Goal: Task Accomplishment & Management: Complete application form

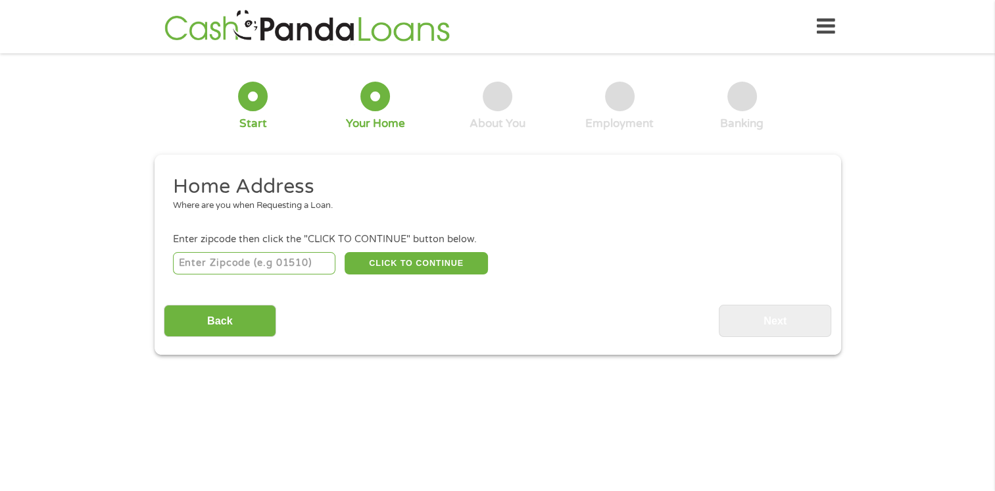
click at [241, 261] on input "number" at bounding box center [254, 263] width 162 height 22
type input "32724"
click at [443, 267] on button "CLICK TO CONTINUE" at bounding box center [416, 263] width 143 height 22
type input "32724"
type input "Deland"
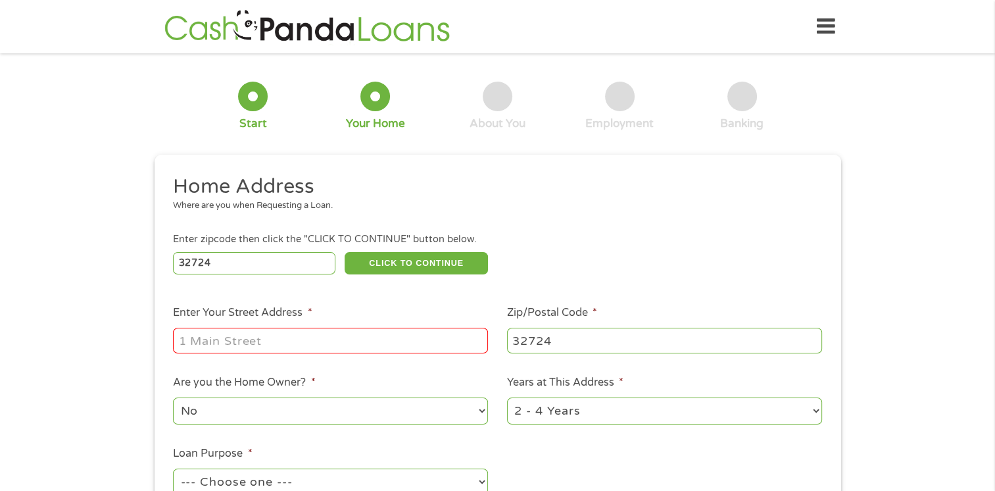
click at [380, 341] on input "Enter Your Street Address *" at bounding box center [330, 340] width 315 height 25
type input "[STREET_ADDRESS][PERSON_NAME]"
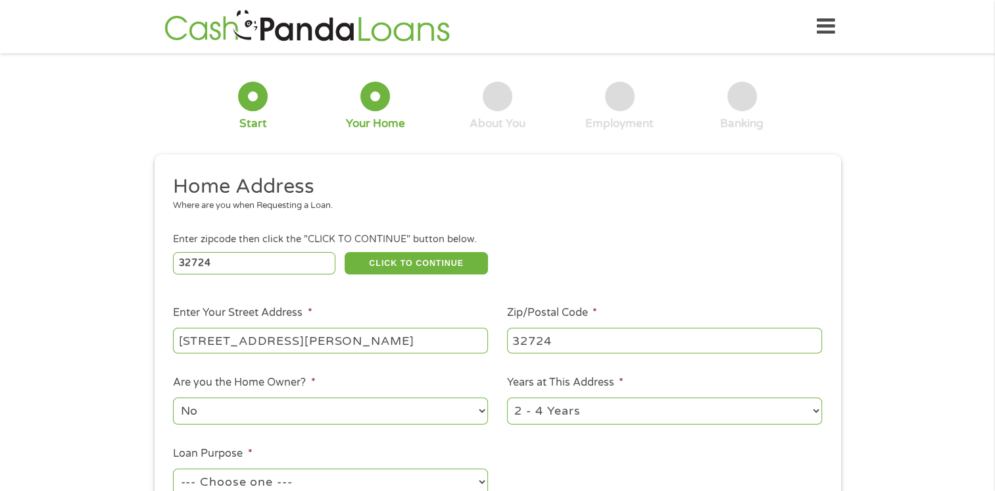
drag, startPoint x: 298, startPoint y: 415, endPoint x: 305, endPoint y: 433, distance: 18.9
click at [305, 433] on ul "Home Address Where are you when Requesting a Loan. Enter zipcode then click the…" at bounding box center [498, 349] width 668 height 351
select select "yes"
click at [173, 399] on select "No Yes" at bounding box center [330, 410] width 315 height 27
click at [803, 412] on select "1 Year or less 1 - 2 Years 2 - 4 Years Over 4 Years" at bounding box center [664, 410] width 315 height 27
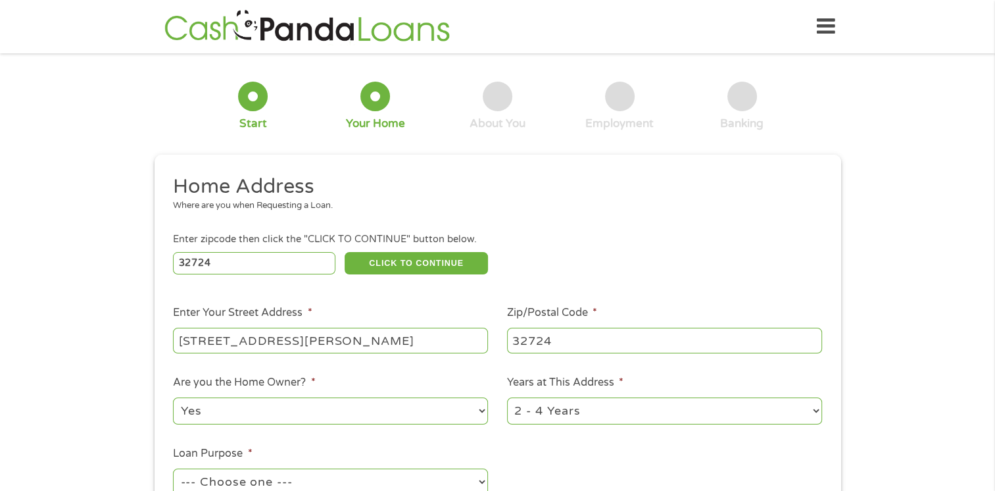
select select "60months"
click at [507, 399] on select "1 Year or less 1 - 2 Years 2 - 4 Years Over 4 Years" at bounding box center [664, 410] width 315 height 27
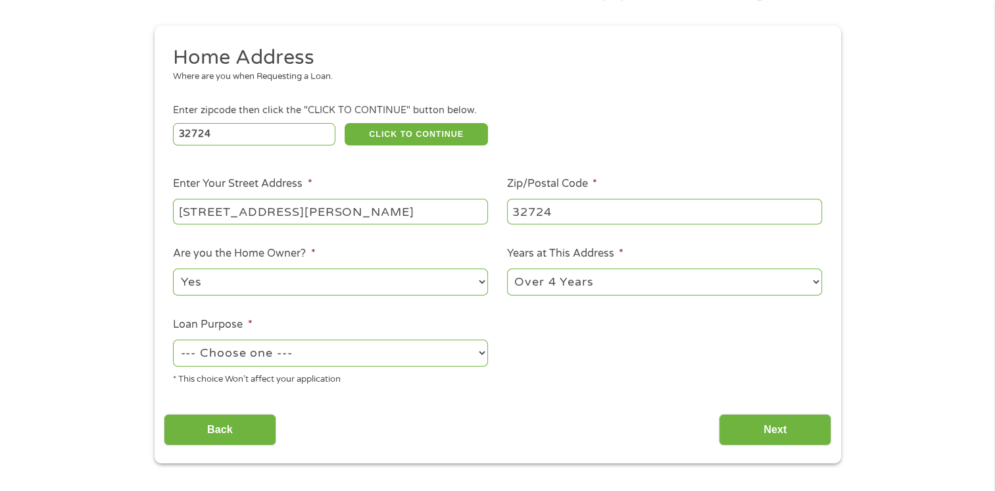
scroll to position [132, 0]
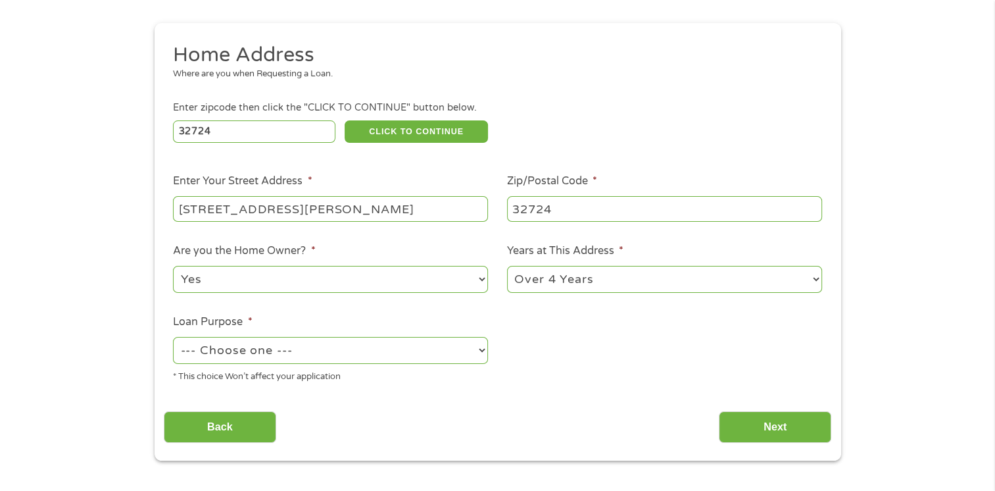
click at [475, 349] on select "--- Choose one --- Pay Bills Debt Consolidation Home Improvement Major Purchase…" at bounding box center [330, 350] width 315 height 27
select select "other"
click at [173, 338] on select "--- Choose one --- Pay Bills Debt Consolidation Home Improvement Major Purchase…" at bounding box center [330, 350] width 315 height 27
click at [779, 421] on input "Next" at bounding box center [775, 427] width 112 height 32
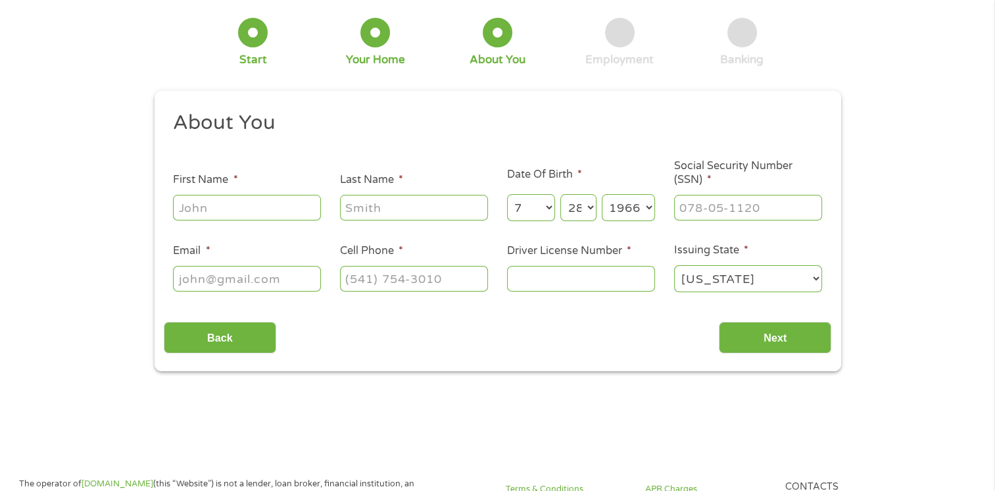
scroll to position [0, 0]
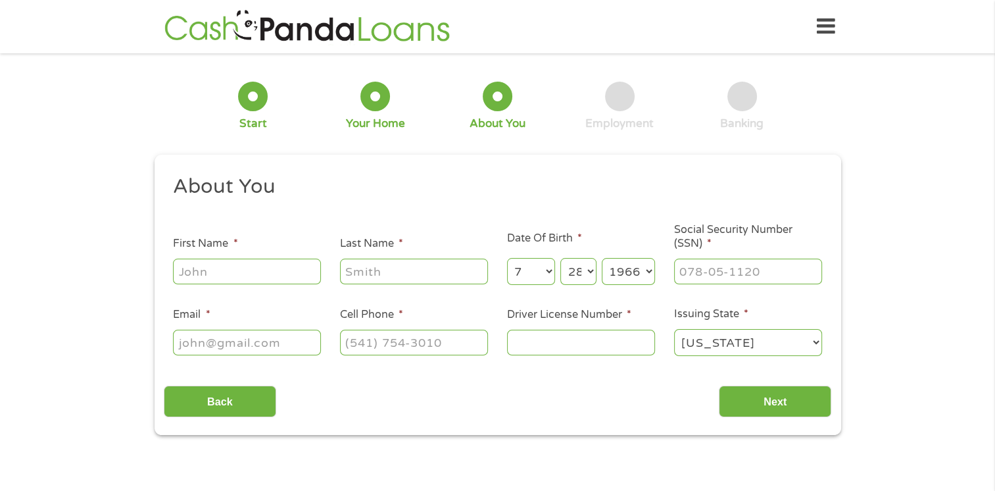
click at [228, 270] on input "First Name *" at bounding box center [247, 271] width 148 height 25
type input "[PERSON_NAME]"
type input "[GEOGRAPHIC_DATA]"
type input "[EMAIL_ADDRESS][DOMAIN_NAME]"
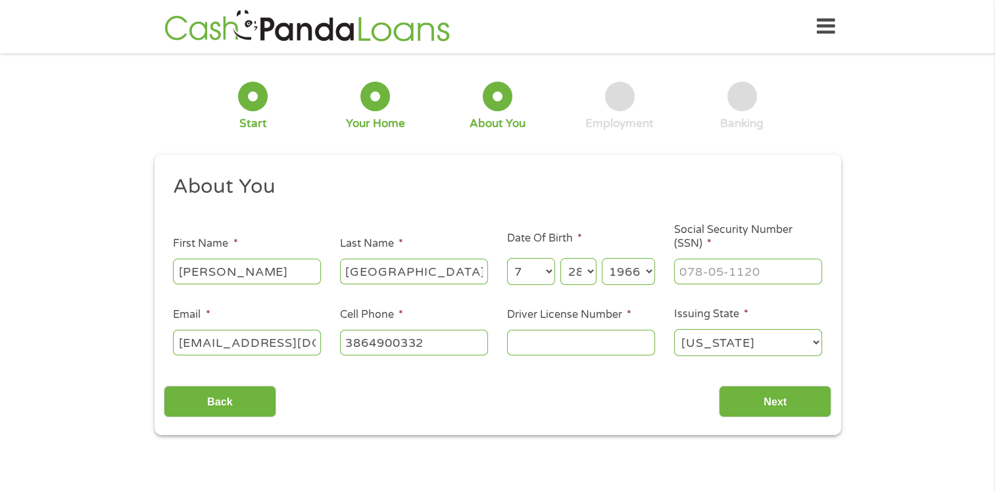
type input "[PHONE_NUMBER]"
click at [689, 272] on input "Social Security Number (SSN) *" at bounding box center [748, 271] width 148 height 25
type input "589-12-0392"
click at [555, 346] on input "Driver License Number *" at bounding box center [581, 342] width 148 height 25
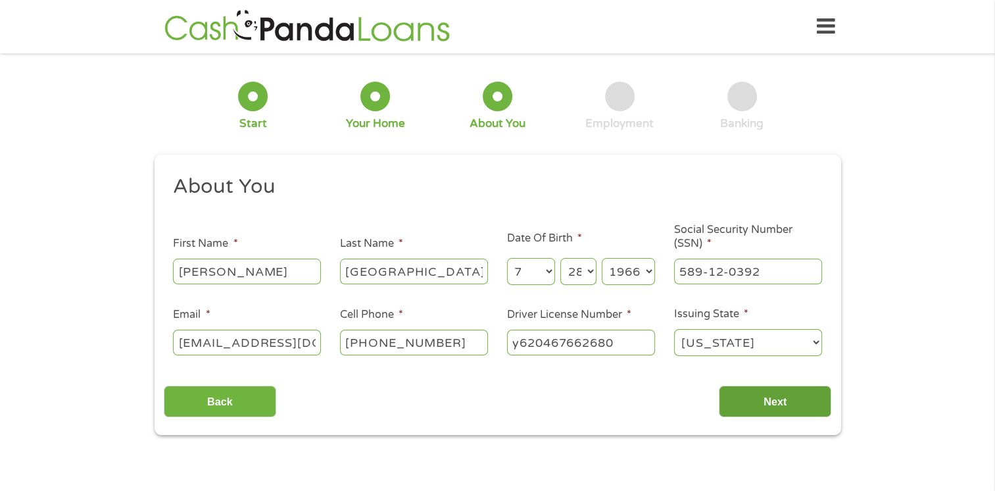
type input "y620467662680"
click at [795, 407] on input "Next" at bounding box center [775, 402] width 112 height 32
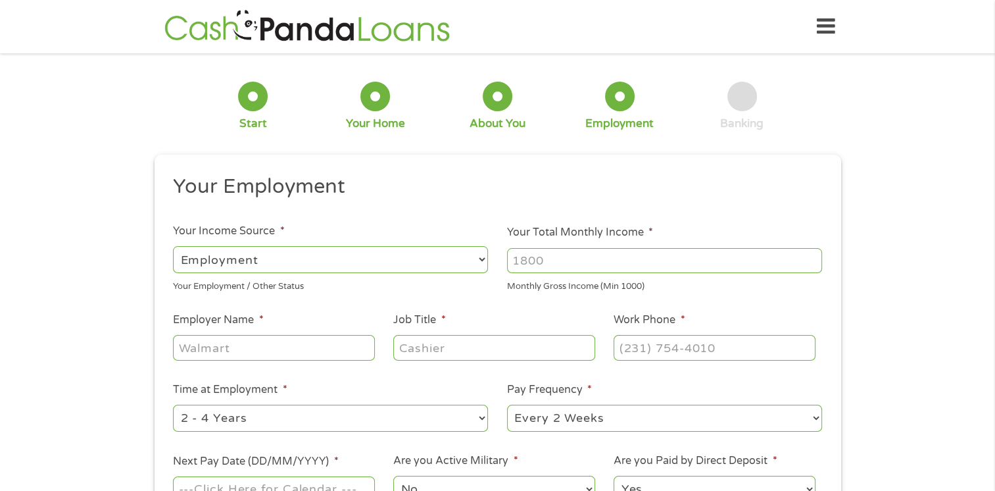
scroll to position [5, 5]
click at [476, 259] on select "--- Choose one --- Employment [DEMOGRAPHIC_DATA] Benefits" at bounding box center [330, 259] width 315 height 27
select select "selfEmployed"
click at [173, 246] on select "--- Choose one --- Employment [DEMOGRAPHIC_DATA] Benefits" at bounding box center [330, 259] width 315 height 27
click at [616, 261] on input "Your Total Monthly Income *" at bounding box center [664, 260] width 315 height 25
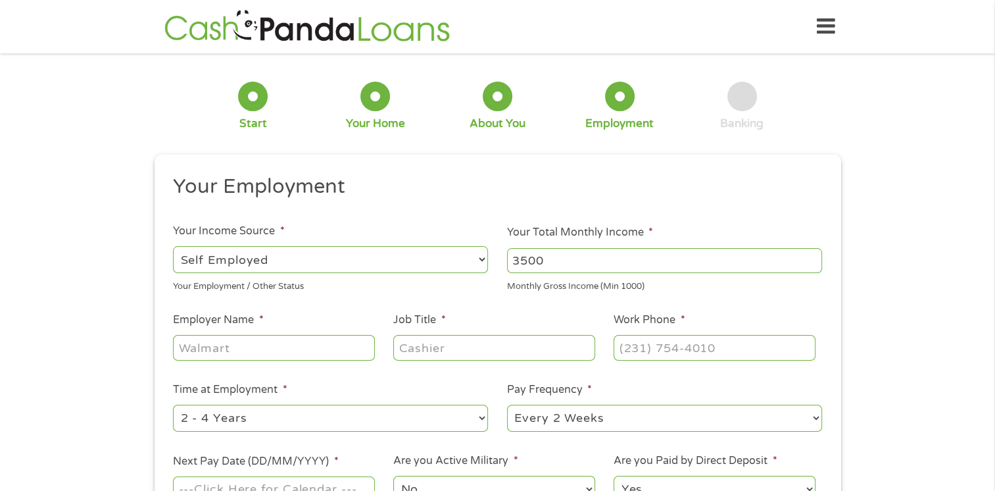
type input "3500"
click at [287, 350] on input "Employer Name *" at bounding box center [273, 347] width 201 height 25
type input "yorks llc"
click at [461, 345] on input "Job Title *" at bounding box center [493, 347] width 201 height 25
type input "technician"
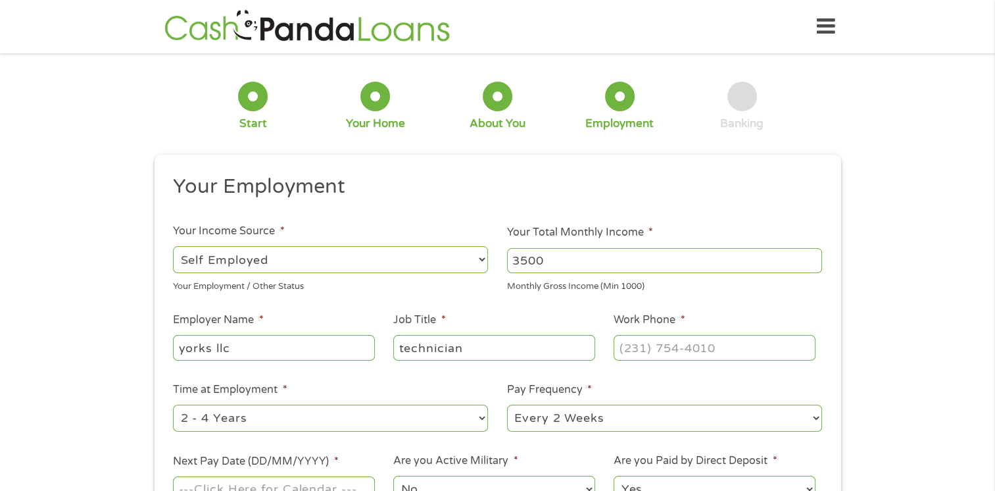
click at [358, 415] on select "--- Choose one --- 1 Year or less 1 - 2 Years 2 - 4 Years Over 4 Years" at bounding box center [330, 418] width 315 height 27
select select "60months"
click at [173, 405] on select "--- Choose one --- 1 Year or less 1 - 2 Years 2 - 4 Years Over 4 Years" at bounding box center [330, 418] width 315 height 27
click at [640, 422] on select "--- Choose one --- Every 2 Weeks Every Week Monthly Semi-Monthly" at bounding box center [664, 418] width 315 height 27
select select "weekly"
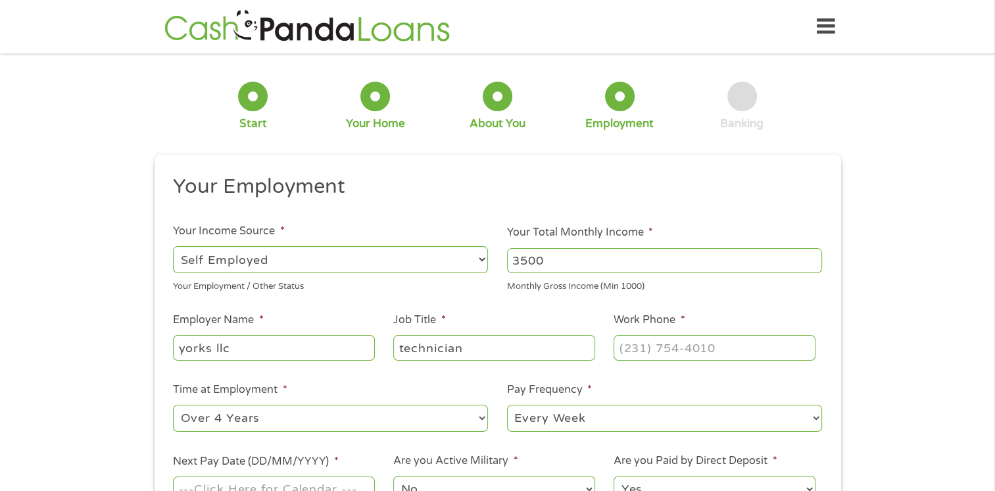
click at [507, 405] on select "--- Choose one --- Every 2 Weeks Every Week Monthly Semi-Monthly" at bounding box center [664, 418] width 315 height 27
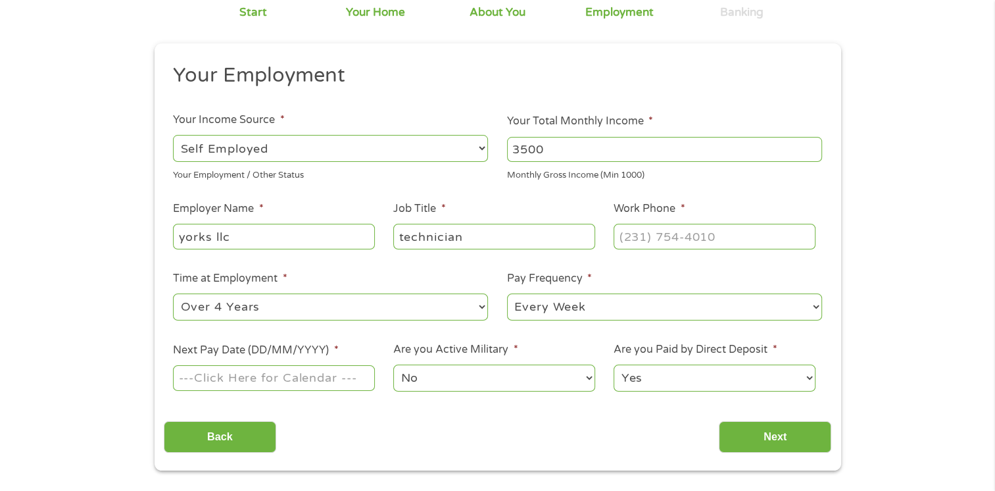
scroll to position [132, 0]
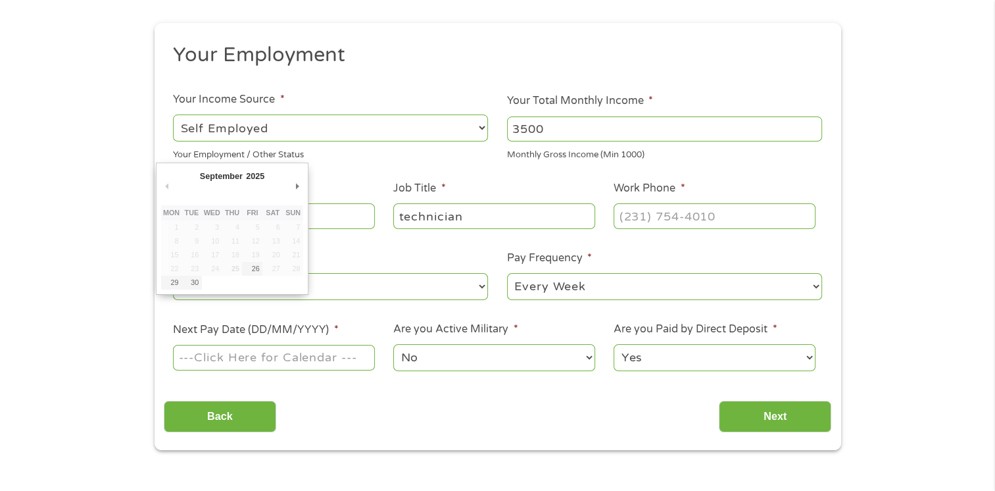
click at [275, 361] on input "Next Pay Date (DD/MM/YYYY) *" at bounding box center [273, 357] width 201 height 25
type input "[DATE]"
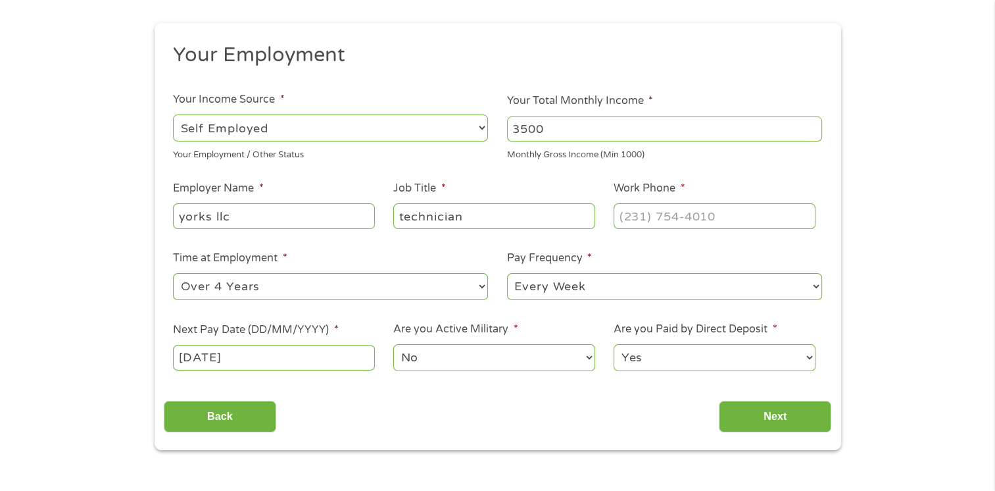
click at [812, 357] on select "Yes No" at bounding box center [714, 357] width 201 height 27
click at [713, 366] on select "Yes No" at bounding box center [714, 357] width 201 height 27
click at [782, 412] on input "Next" at bounding box center [775, 417] width 112 height 32
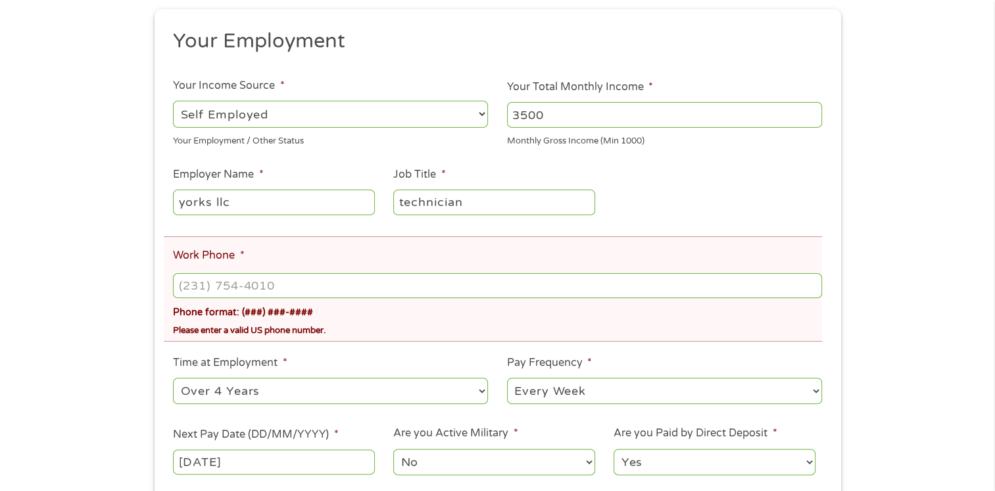
scroll to position [197, 0]
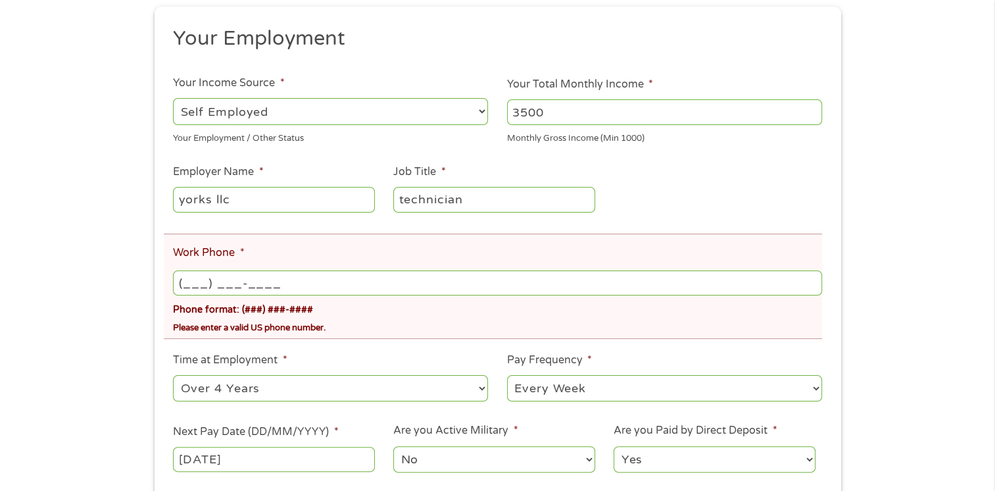
click at [289, 288] on input "(___) ___-____" at bounding box center [497, 282] width 649 height 25
type input "[PHONE_NUMBER]"
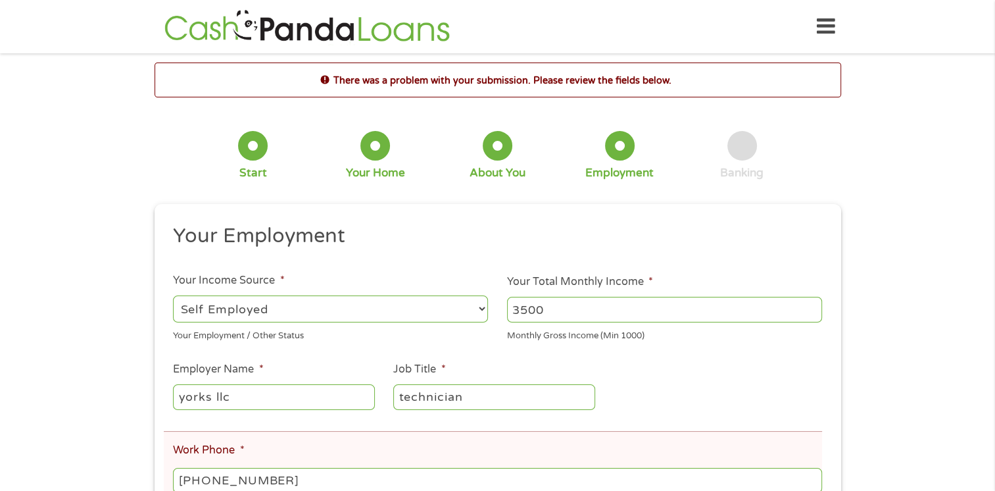
scroll to position [329, 0]
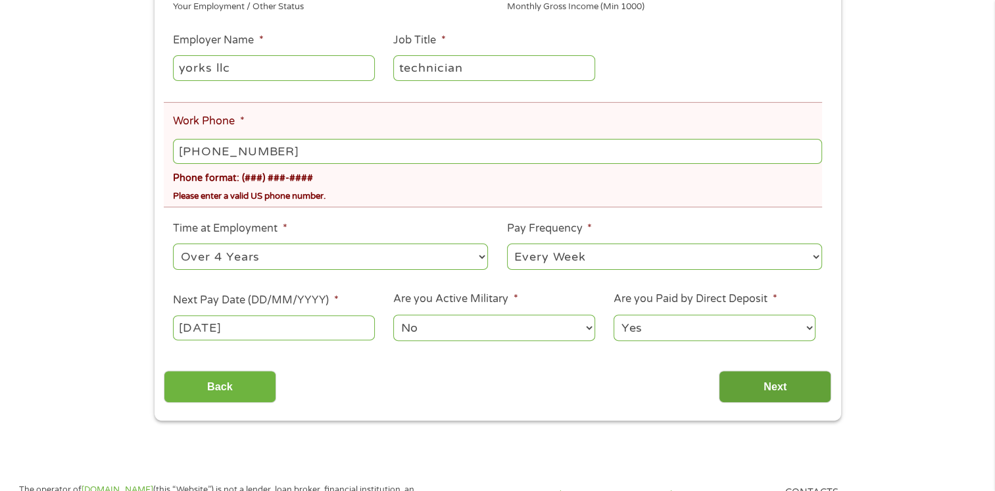
click at [787, 383] on input "Next" at bounding box center [775, 386] width 112 height 32
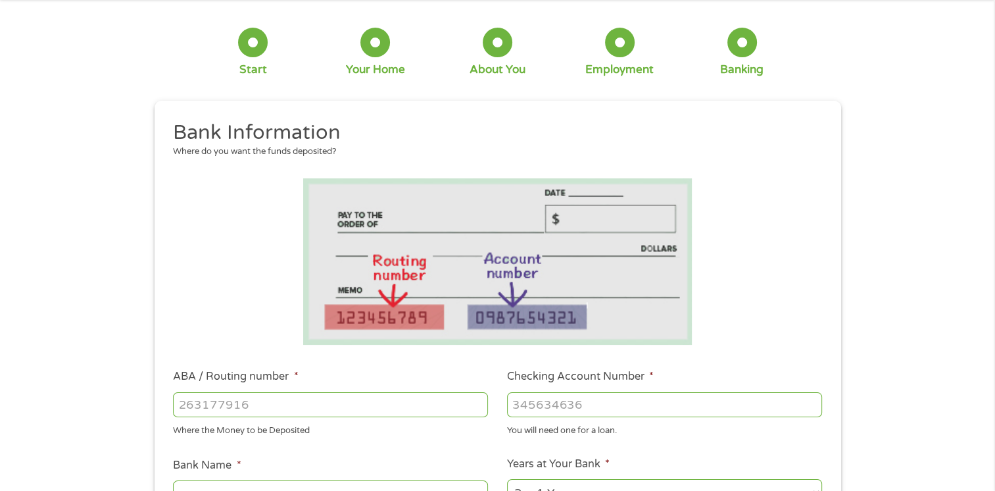
scroll to position [263, 0]
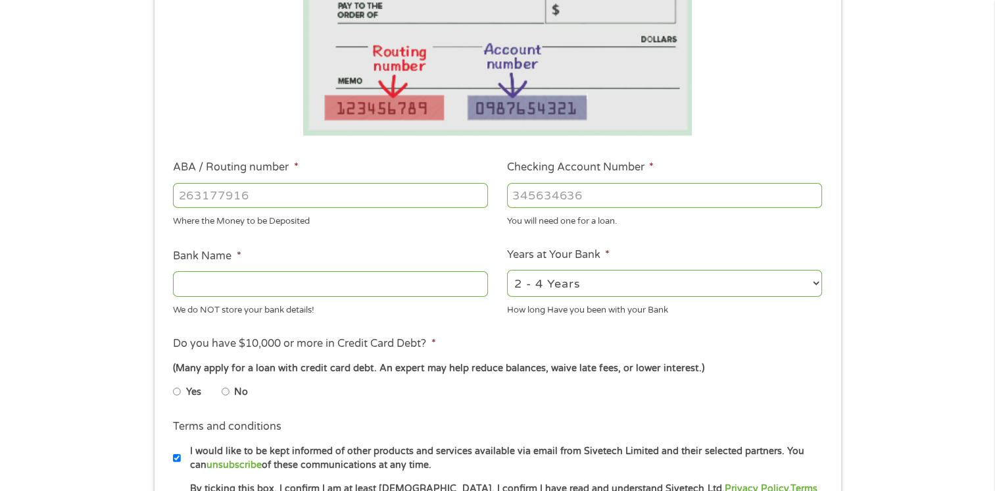
click at [209, 287] on input "Bank Name *" at bounding box center [330, 283] width 315 height 25
type input "[PERSON_NAME]"
click at [182, 389] on li "Yes" at bounding box center [197, 392] width 49 height 26
click at [179, 395] on input "Yes" at bounding box center [177, 391] width 8 height 21
radio input "true"
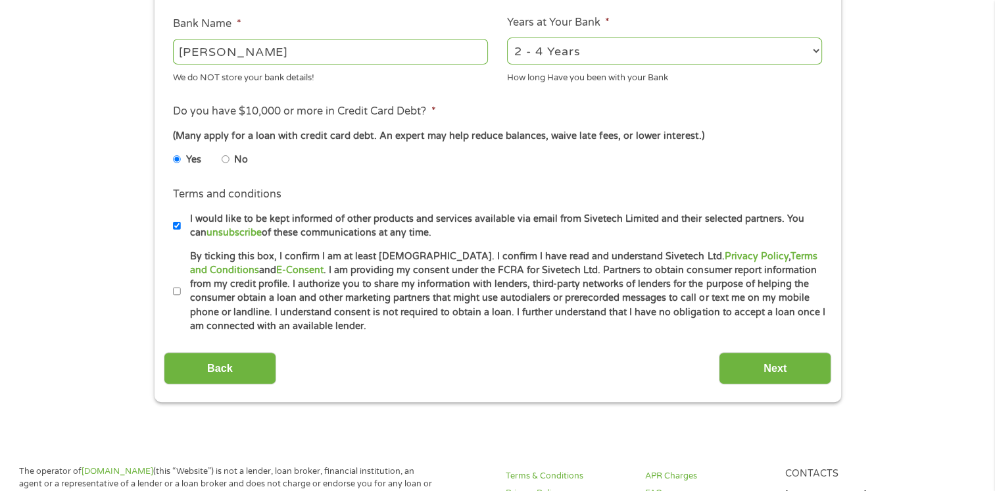
scroll to position [526, 0]
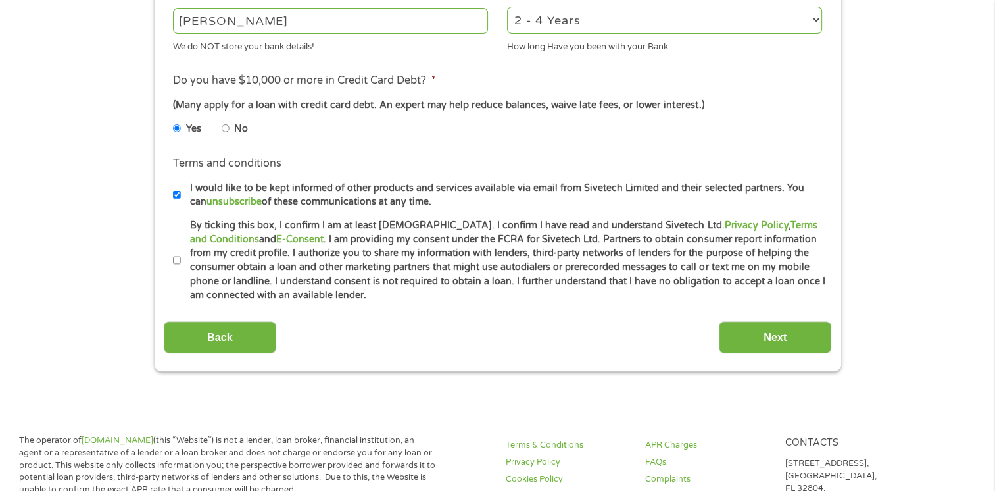
click at [176, 260] on input "By ticking this box, I confirm I am at least [DEMOGRAPHIC_DATA]. I confirm I ha…" at bounding box center [177, 260] width 8 height 21
checkbox input "true"
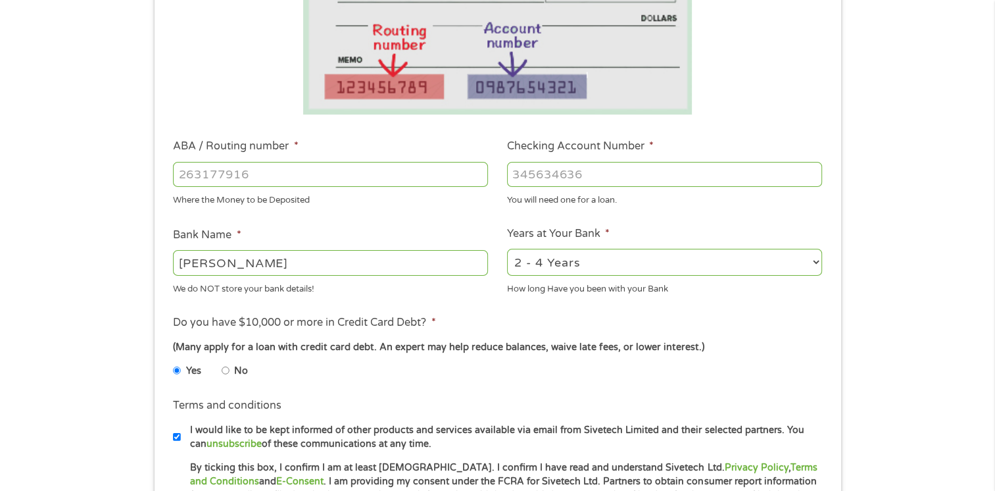
scroll to position [263, 0]
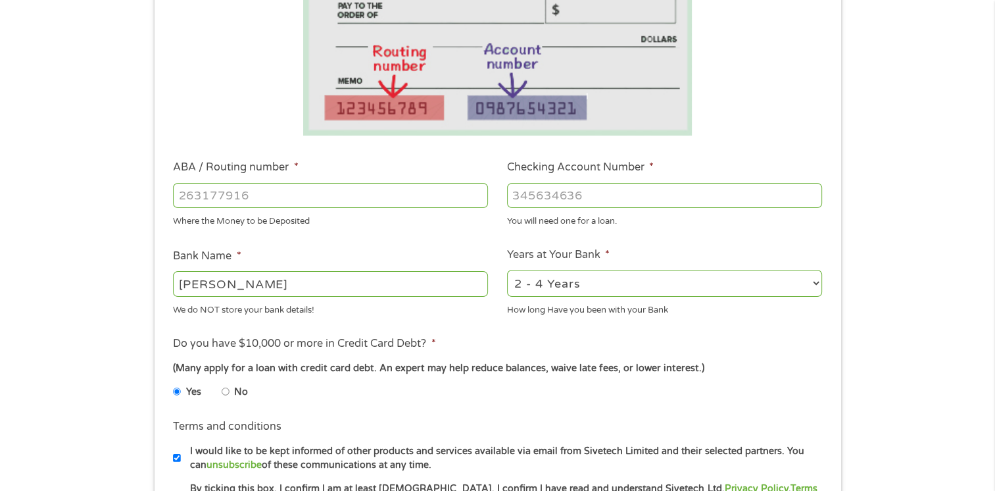
click at [243, 189] on input "ABA / Routing number *" at bounding box center [330, 195] width 315 height 25
type input "041215663"
type input "[PERSON_NAME] BANK"
type input "041215663"
click at [556, 188] on input "Checking Account Number *" at bounding box center [664, 195] width 315 height 25
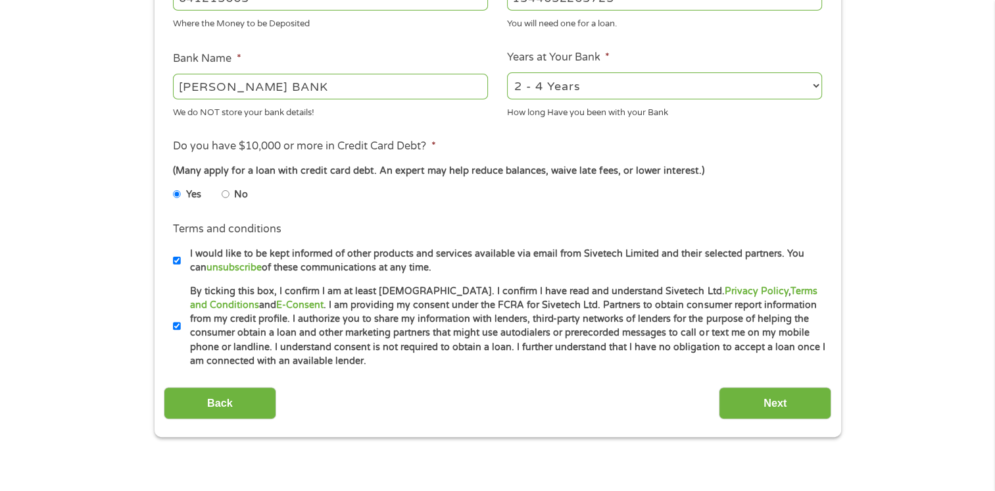
scroll to position [526, 0]
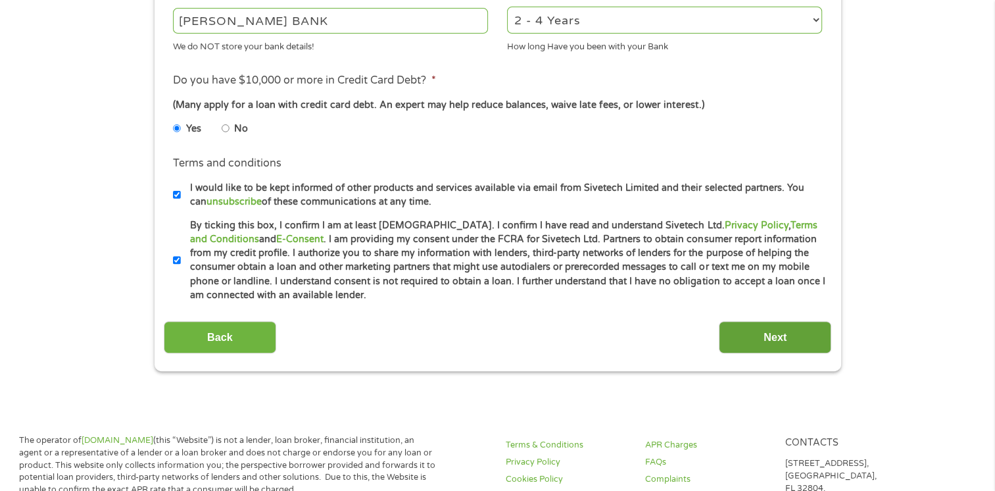
type input "1344652263725"
click at [772, 328] on input "Next" at bounding box center [775, 337] width 112 height 32
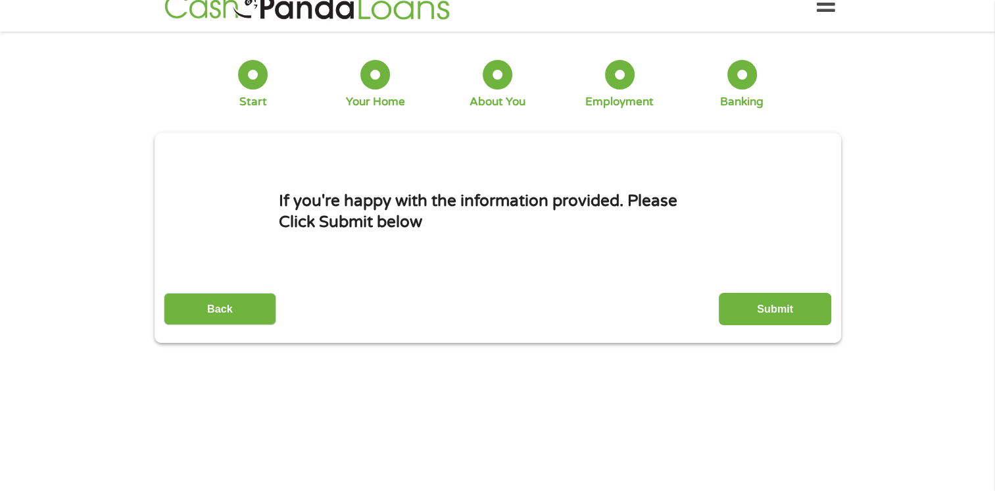
scroll to position [0, 0]
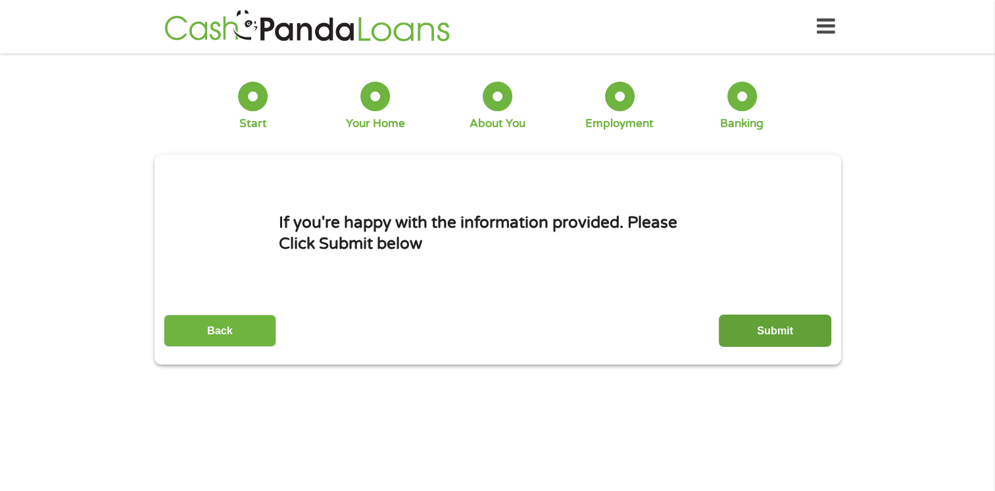
click at [793, 327] on input "Submit" at bounding box center [775, 330] width 112 height 32
